Goal: Task Accomplishment & Management: Manage account settings

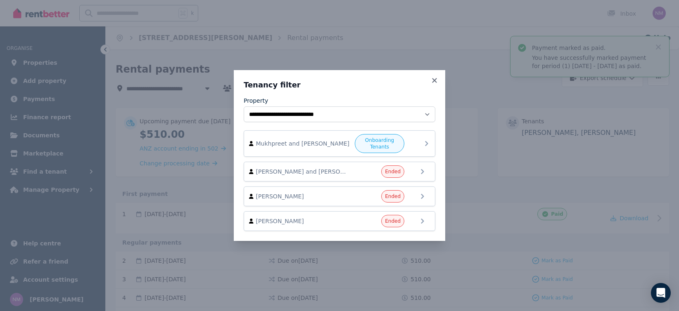
click at [425, 141] on icon at bounding box center [426, 144] width 10 height 10
drag, startPoint x: 368, startPoint y: 137, endPoint x: 372, endPoint y: 138, distance: 4.4
click at [368, 137] on span "Onboarding Tenants" at bounding box center [379, 143] width 42 height 13
click at [379, 140] on span "Onboarding Tenants" at bounding box center [379, 143] width 42 height 13
click at [261, 142] on span "Mukhpreet and [PERSON_NAME]" at bounding box center [303, 144] width 94 height 8
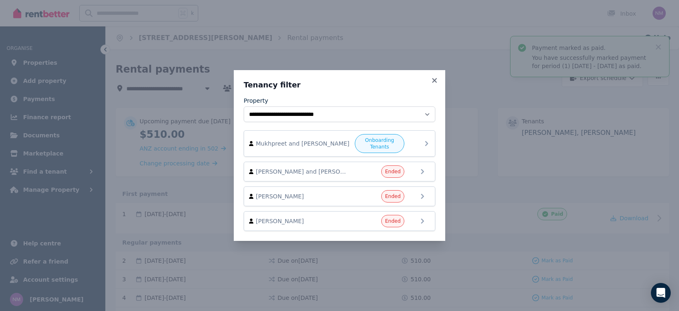
click at [424, 144] on icon at bounding box center [426, 144] width 10 height 10
click at [426, 143] on icon at bounding box center [426, 143] width 3 height 5
click at [425, 171] on icon at bounding box center [426, 172] width 10 height 10
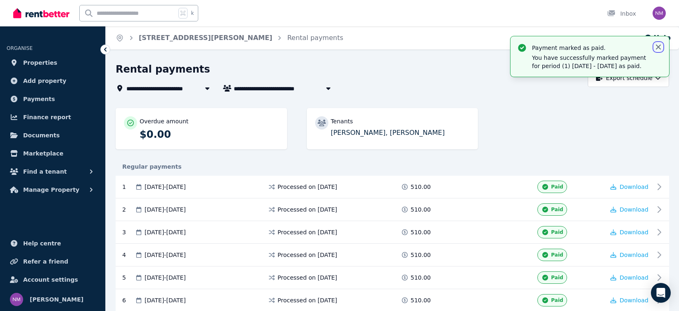
click at [658, 49] on icon "button" at bounding box center [658, 47] width 8 height 8
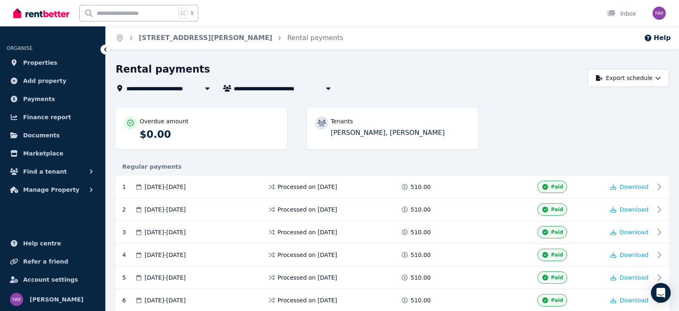
click at [328, 87] on icon "button" at bounding box center [328, 88] width 8 height 7
type input "**********"
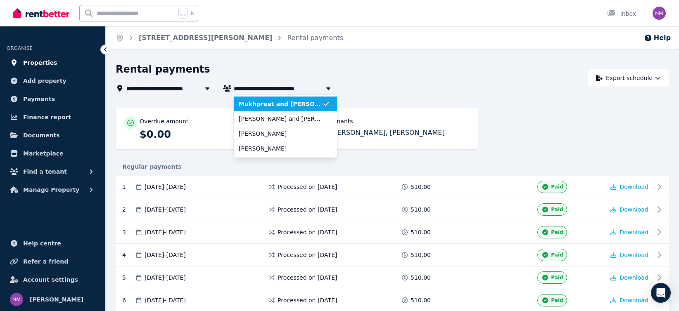
click at [33, 64] on span "Properties" at bounding box center [40, 63] width 34 height 10
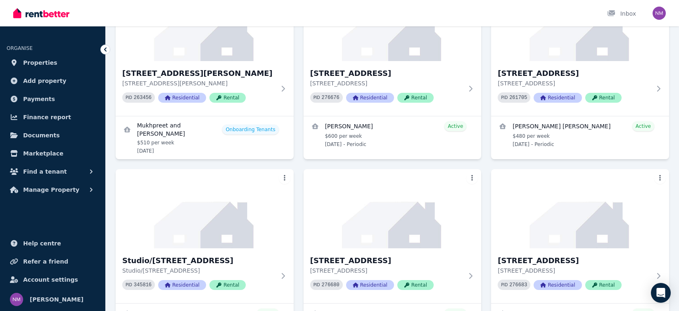
scroll to position [296, 0]
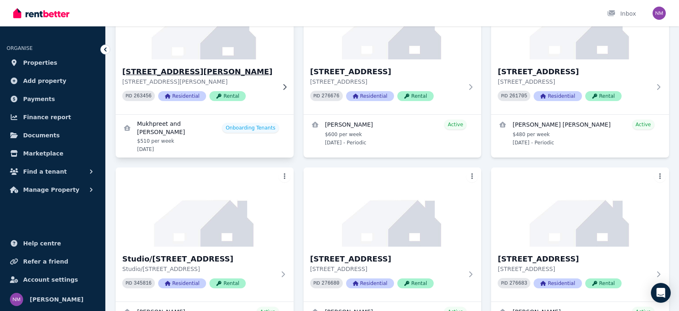
click at [283, 86] on icon at bounding box center [284, 87] width 8 height 7
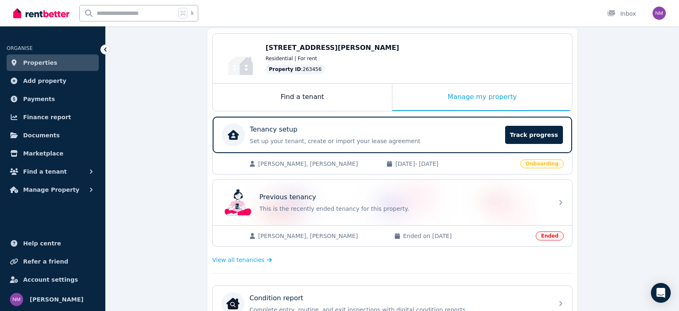
scroll to position [81, 0]
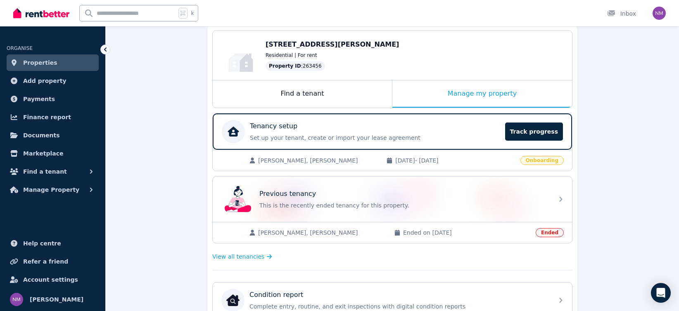
click at [538, 159] on span "Onboarding" at bounding box center [541, 160] width 43 height 9
click at [535, 128] on span "Track progress" at bounding box center [534, 132] width 58 height 18
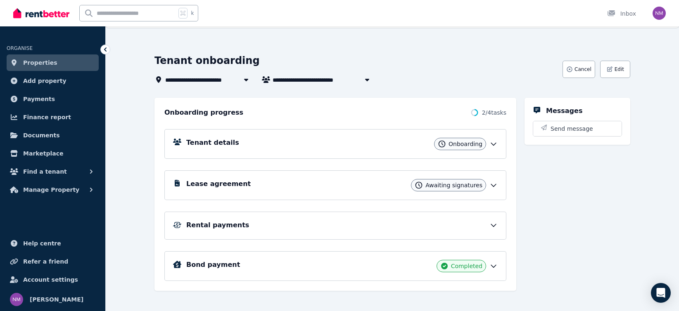
scroll to position [30, 0]
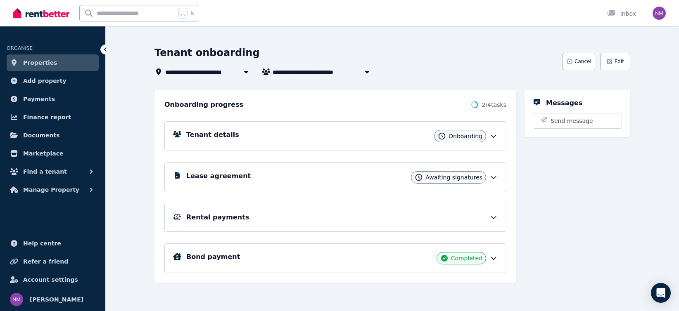
click at [493, 175] on icon at bounding box center [493, 177] width 8 height 8
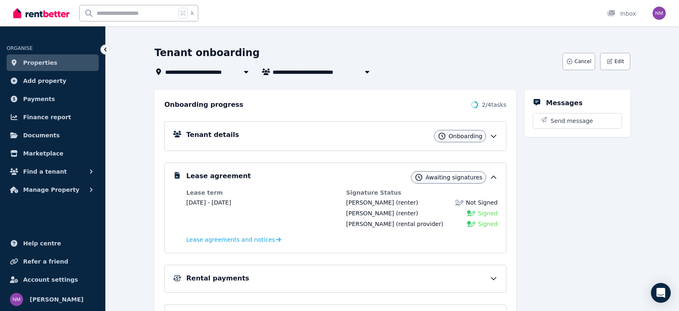
click at [478, 203] on span "Not Signed" at bounding box center [482, 203] width 32 height 8
click at [446, 176] on span "Awaiting signatures" at bounding box center [453, 177] width 57 height 8
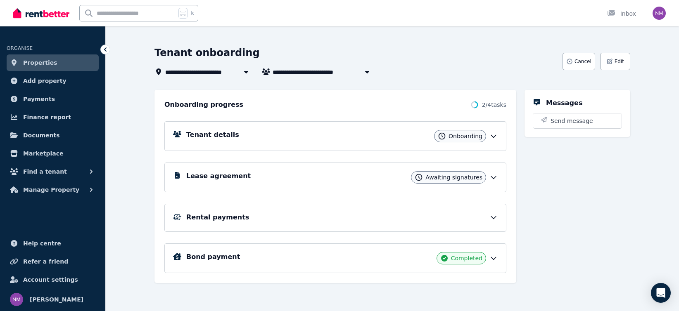
click at [492, 179] on icon at bounding box center [493, 177] width 8 height 8
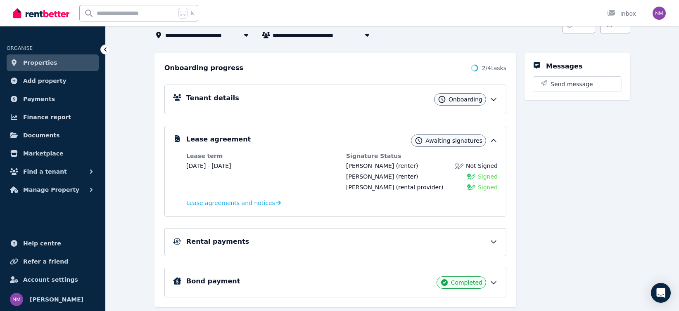
scroll to position [91, 0]
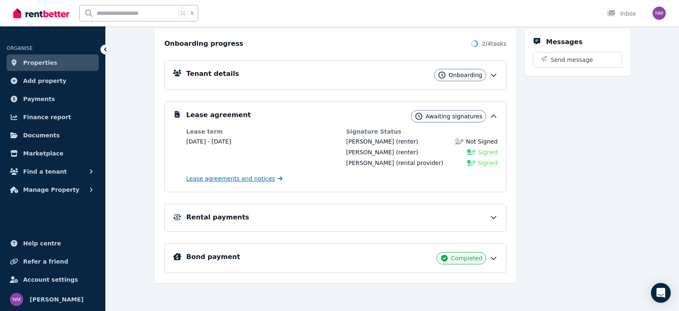
click at [241, 180] on span "Lease agreements and notices" at bounding box center [230, 179] width 89 height 8
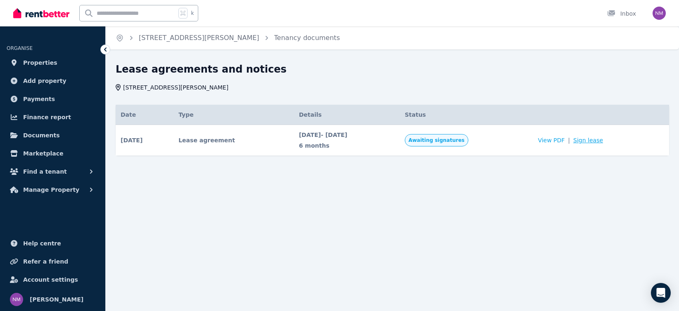
click at [596, 142] on link "Sign lease" at bounding box center [588, 140] width 30 height 8
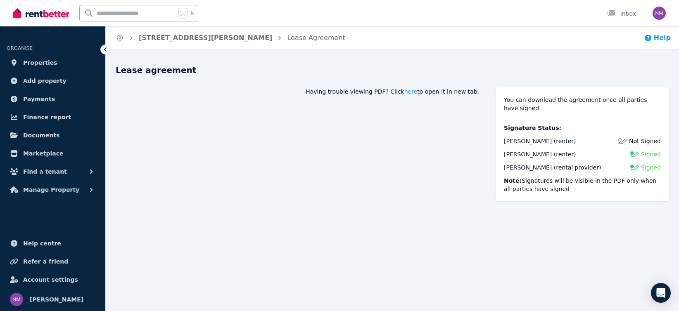
click at [663, 40] on button "Help" at bounding box center [657, 38] width 27 height 10
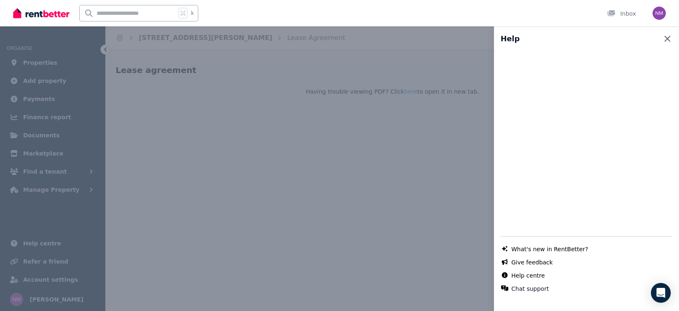
click at [669, 38] on icon "button" at bounding box center [667, 39] width 10 height 10
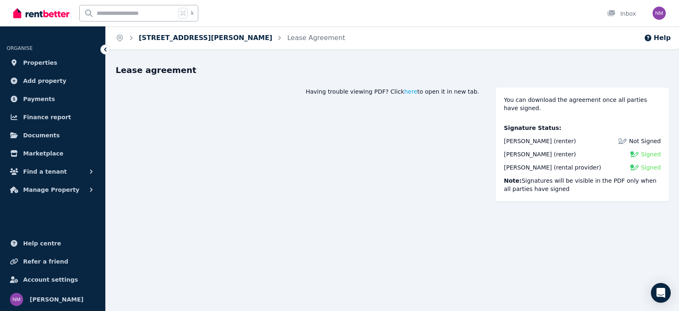
click at [211, 40] on link "[STREET_ADDRESS][PERSON_NAME]" at bounding box center [205, 38] width 133 height 8
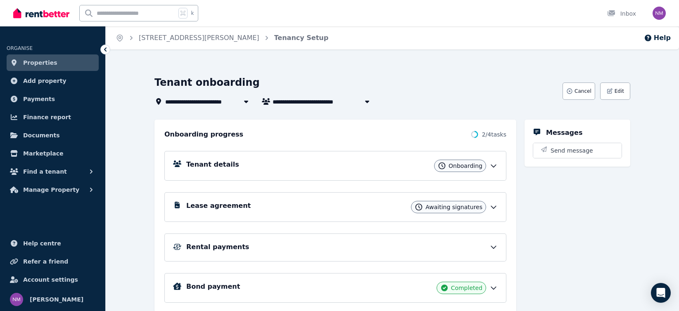
scroll to position [30, 0]
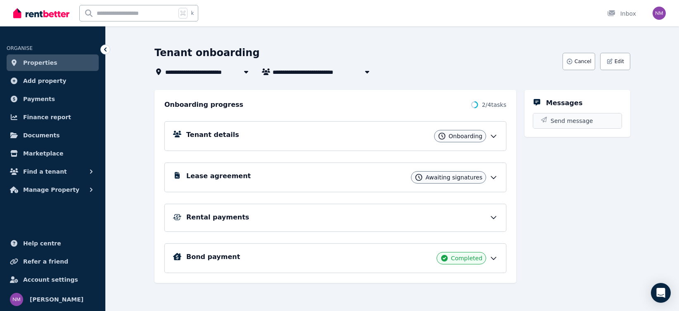
click at [567, 116] on button "Send message" at bounding box center [577, 121] width 88 height 15
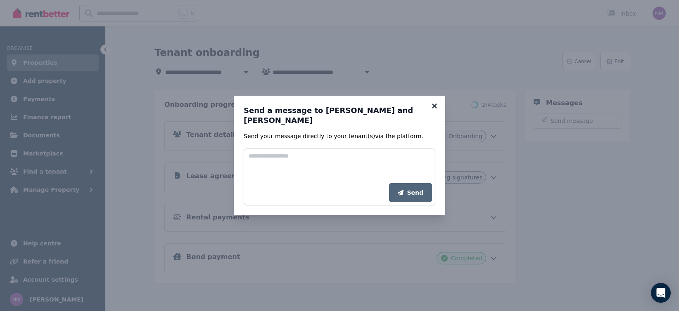
click at [434, 109] on icon at bounding box center [434, 105] width 8 height 7
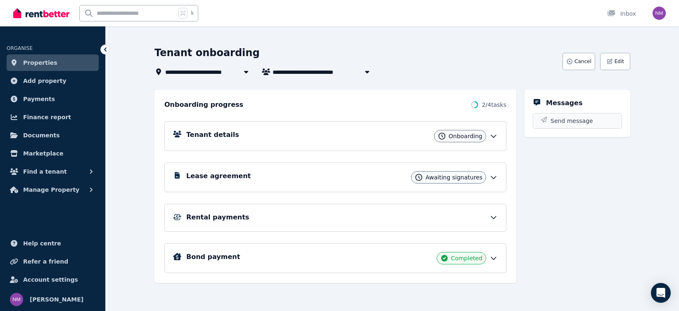
click at [556, 122] on span "Send message" at bounding box center [571, 121] width 43 height 8
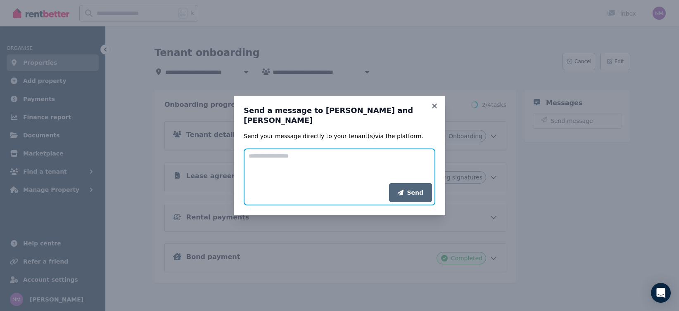
click at [397, 156] on textarea "Add your message" at bounding box center [340, 166] width 192 height 35
click at [282, 154] on textarea "**********" at bounding box center [340, 166] width 192 height 35
type textarea "**********"
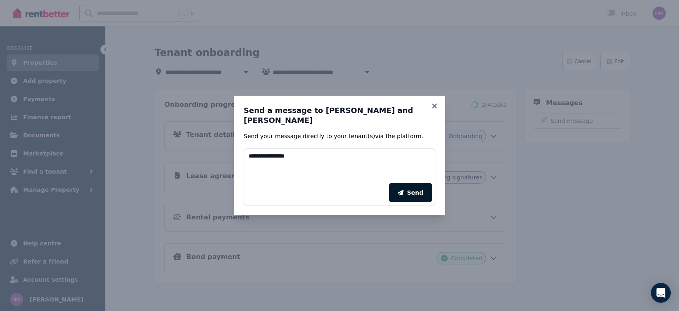
click at [412, 191] on button "Send" at bounding box center [410, 192] width 43 height 19
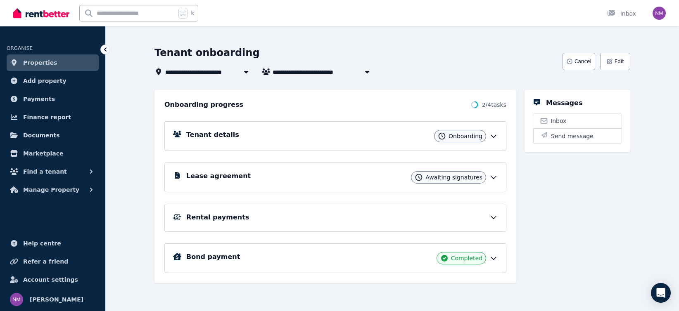
click at [492, 135] on icon at bounding box center [493, 136] width 8 height 8
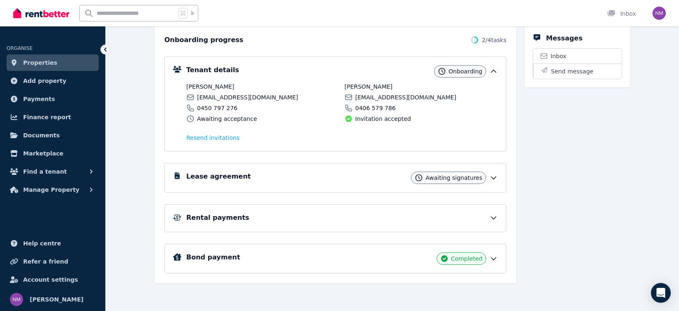
scroll to position [95, 0]
click at [215, 139] on span "Resend invitation s" at bounding box center [212, 137] width 53 height 8
